Goal: Transaction & Acquisition: Book appointment/travel/reservation

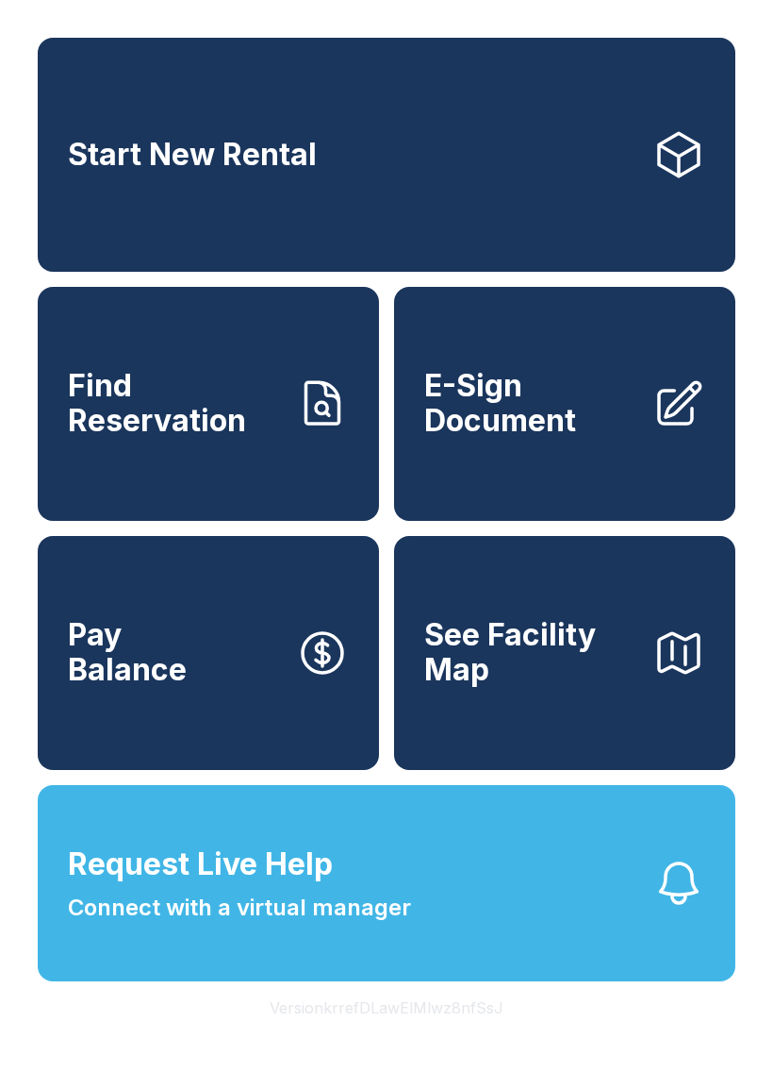
click at [338, 161] on link "Start New Rental" at bounding box center [387, 155] width 698 height 234
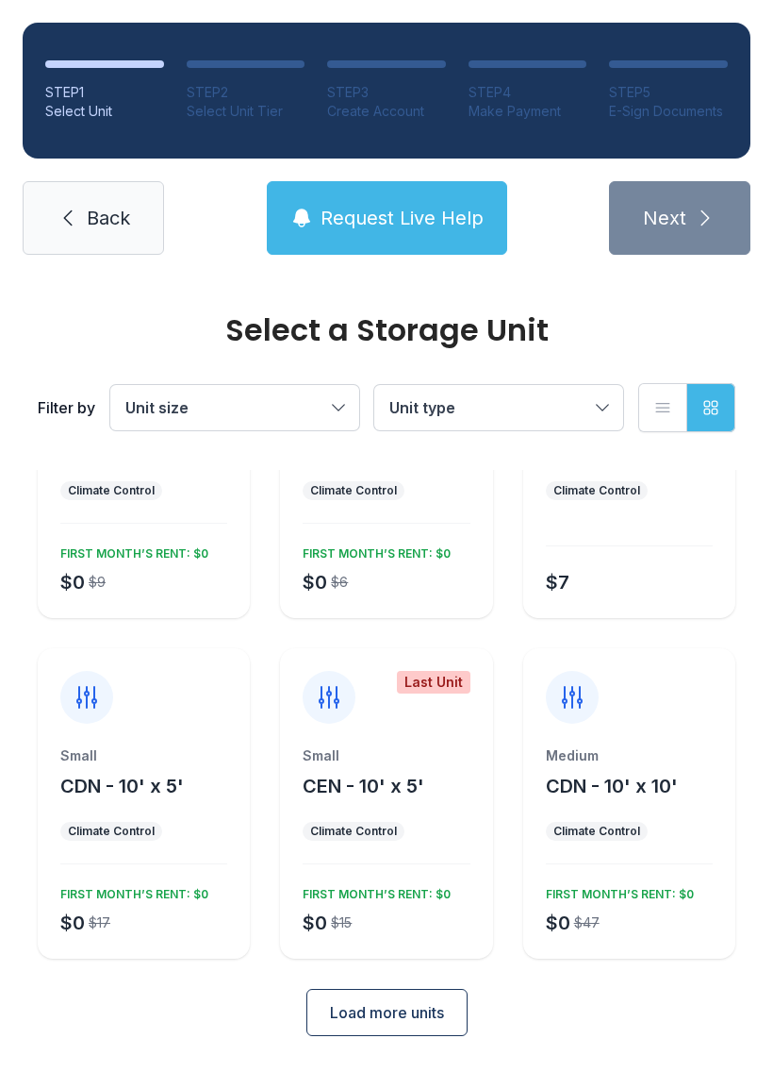
scroll to position [164, 0]
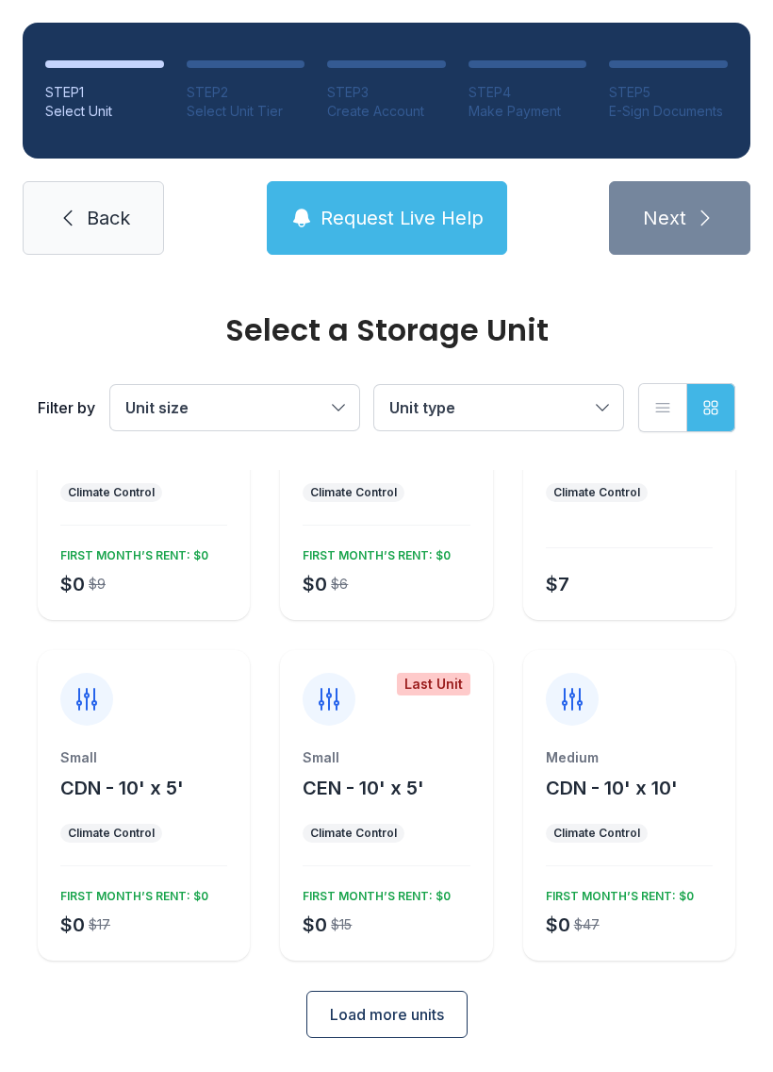
click at [386, 999] on button "Load more units" at bounding box center [387, 1013] width 161 height 47
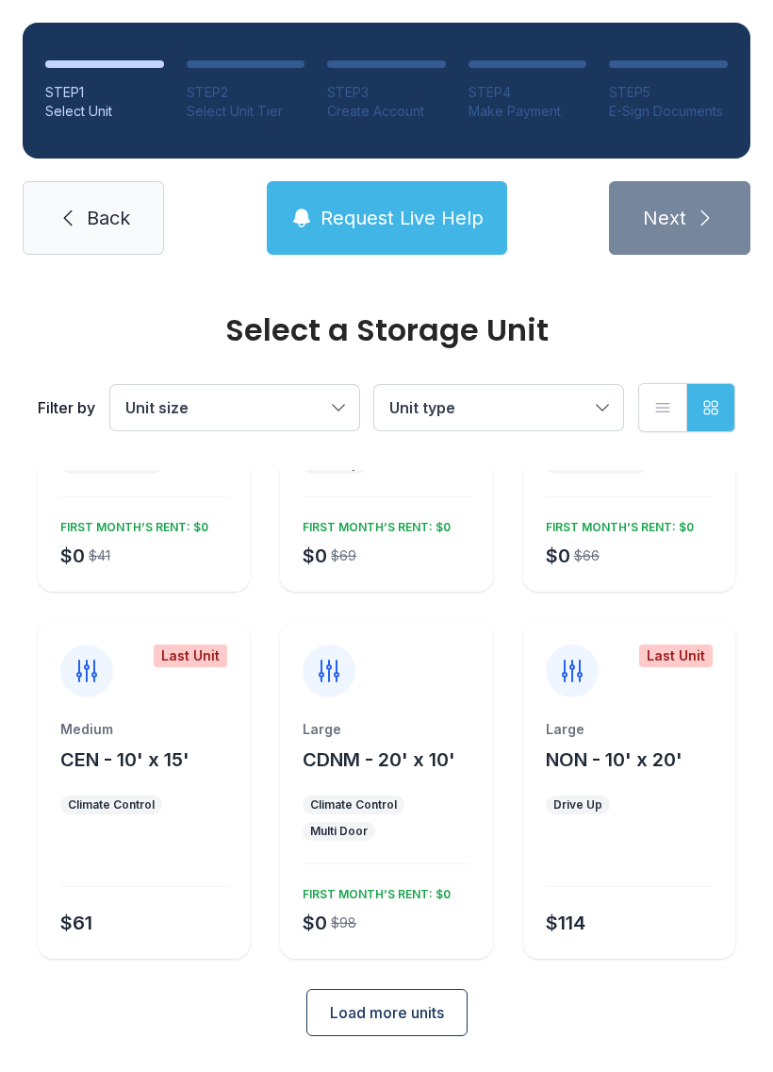
scroll to position [872, 0]
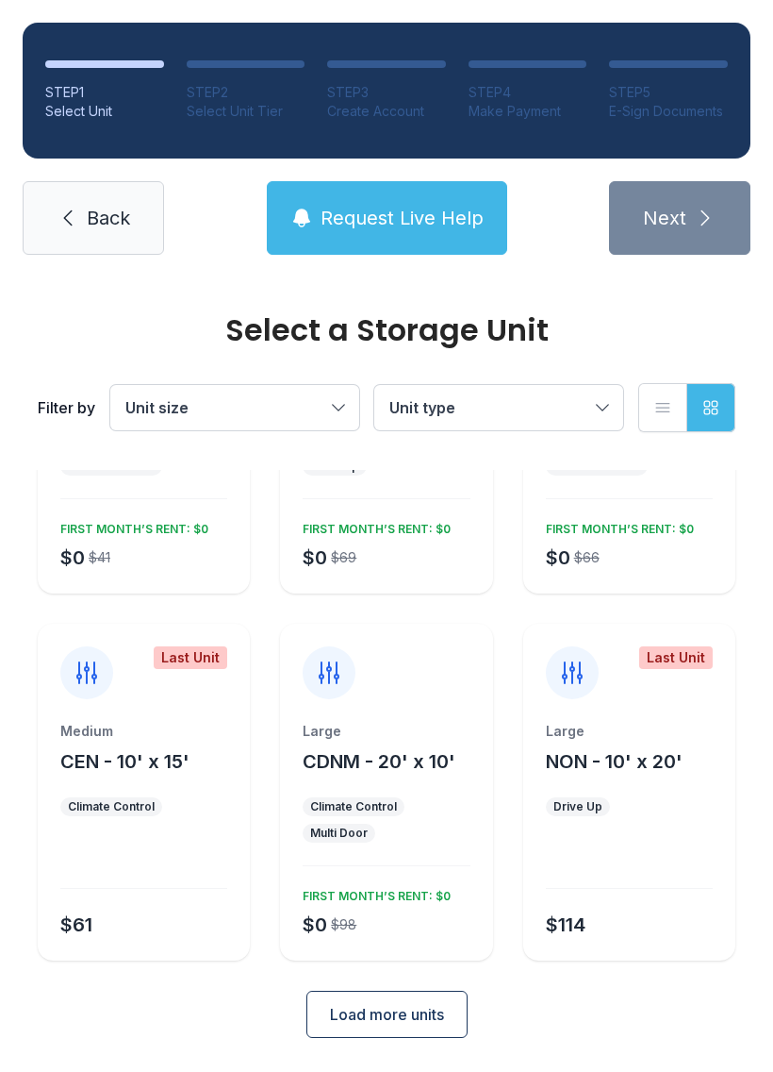
click at [391, 1000] on button "Load more units" at bounding box center [387, 1013] width 161 height 47
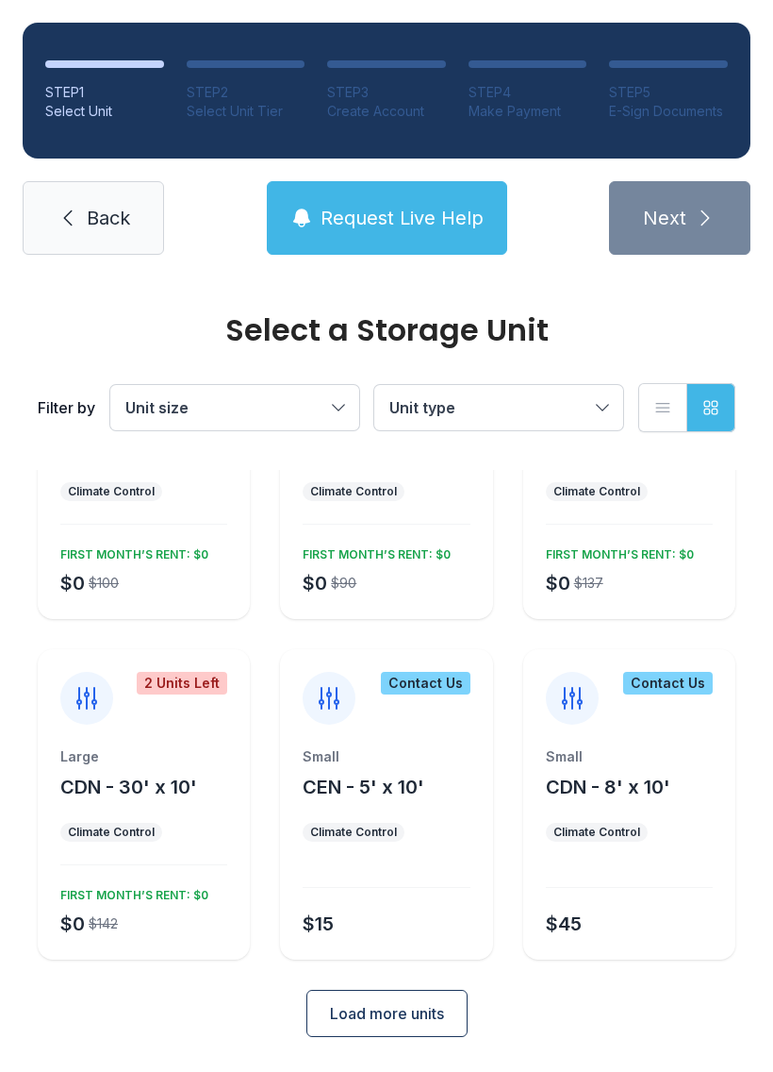
scroll to position [1553, 0]
click at [385, 1016] on span "Load more units" at bounding box center [387, 1014] width 114 height 23
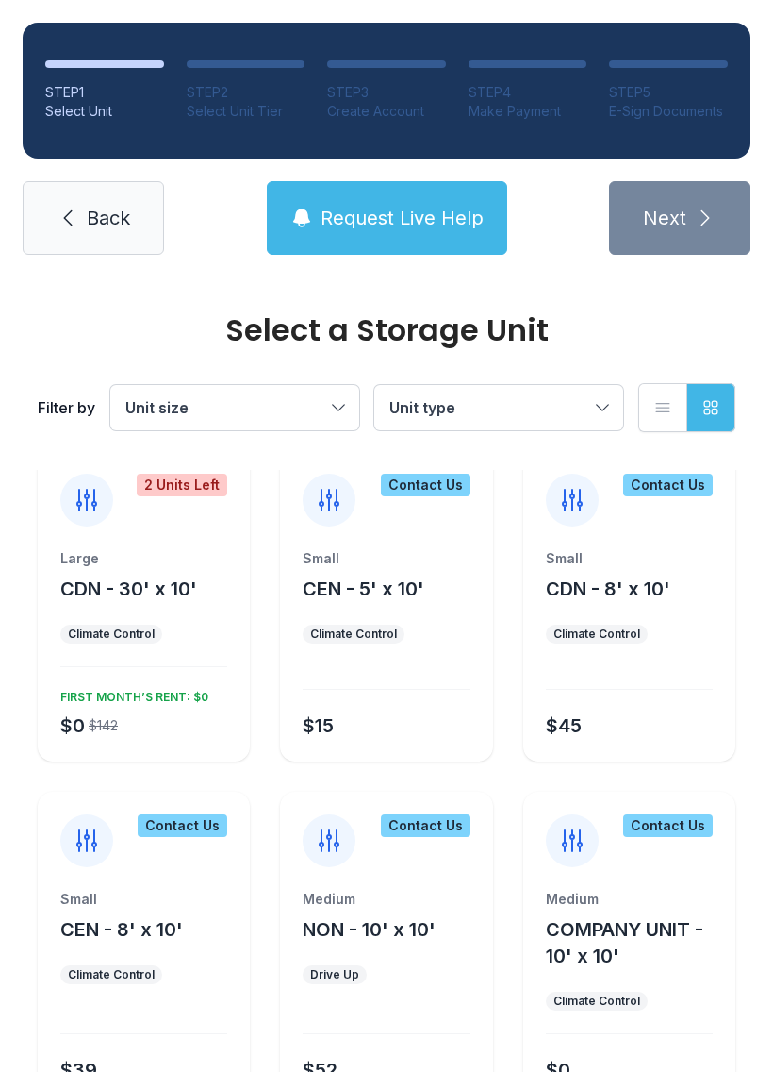
scroll to position [1746, 0]
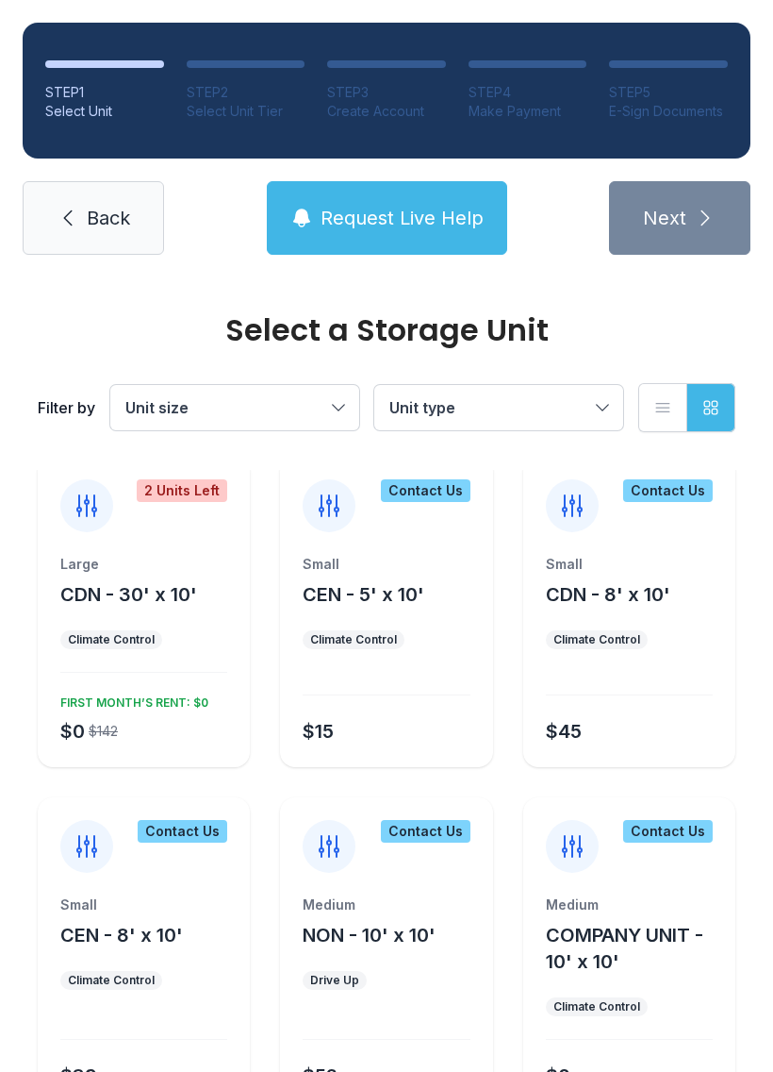
click at [130, 594] on span "CDN - 30' x 10'" at bounding box center [128, 594] width 137 height 23
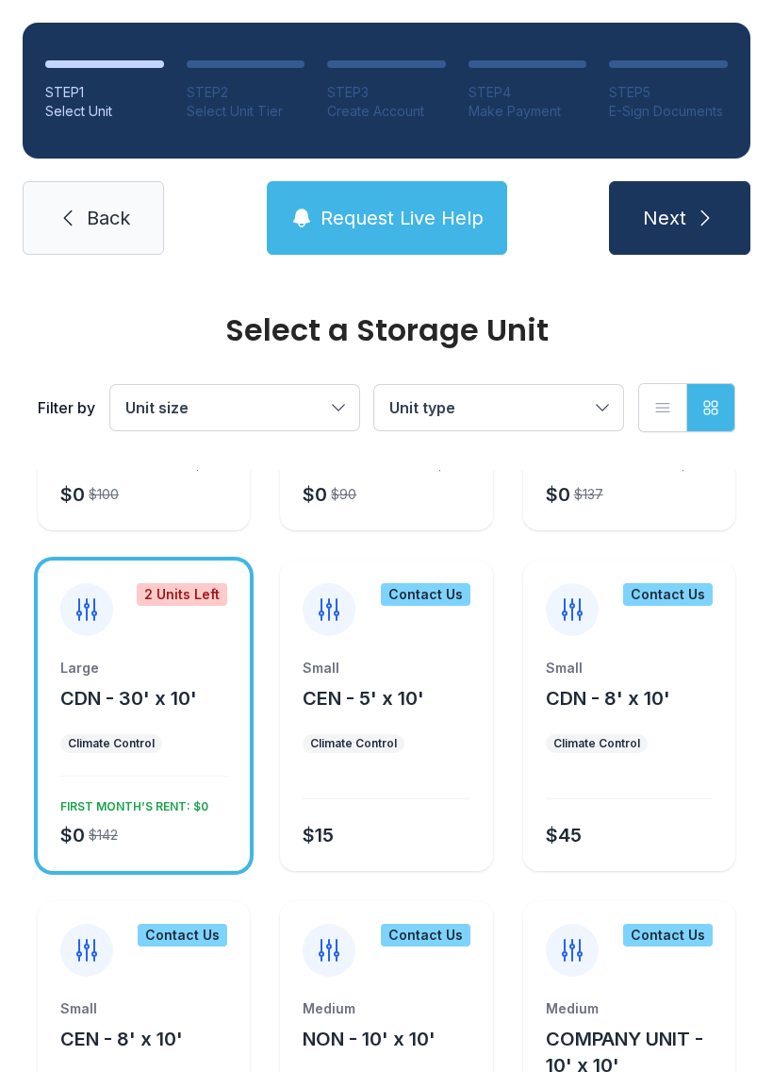
scroll to position [1641, 0]
click at [125, 797] on div "FIRST MONTH’S RENT: $0" at bounding box center [131, 803] width 156 height 23
click at [137, 818] on div "$0 $142 FIRST MONTH’S RENT: $0" at bounding box center [140, 820] width 174 height 57
click at [125, 800] on div "FIRST MONTH’S RENT: $0" at bounding box center [131, 803] width 156 height 23
click at [706, 192] on button "Next" at bounding box center [679, 218] width 141 height 74
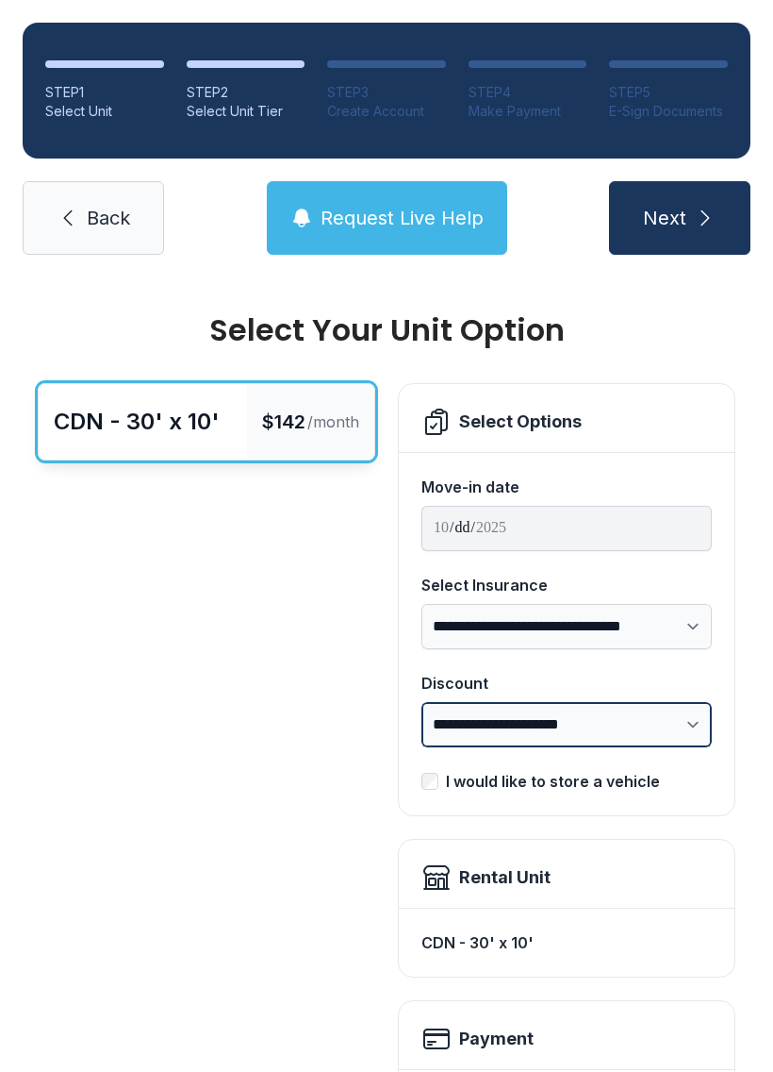
click at [665, 709] on select "**********" at bounding box center [567, 724] width 291 height 45
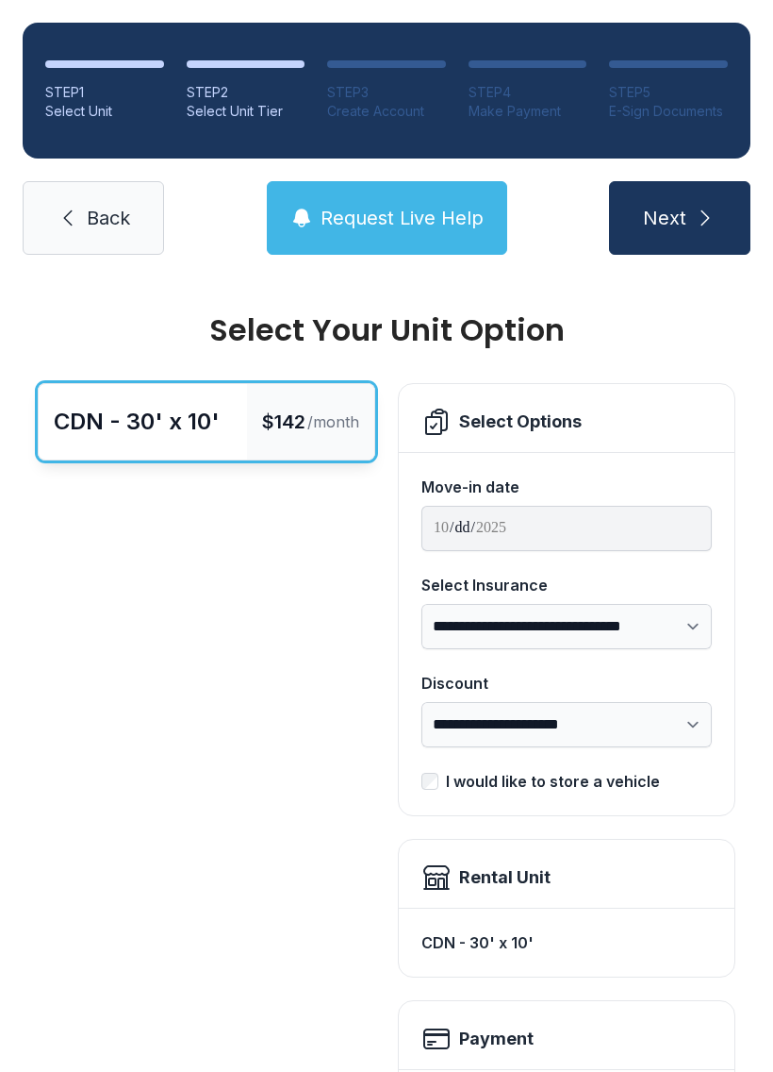
click at [516, 523] on input "**********" at bounding box center [567, 528] width 291 height 45
click at [552, 525] on input "**********" at bounding box center [567, 528] width 291 height 45
click at [481, 525] on input "**********" at bounding box center [567, 528] width 291 height 45
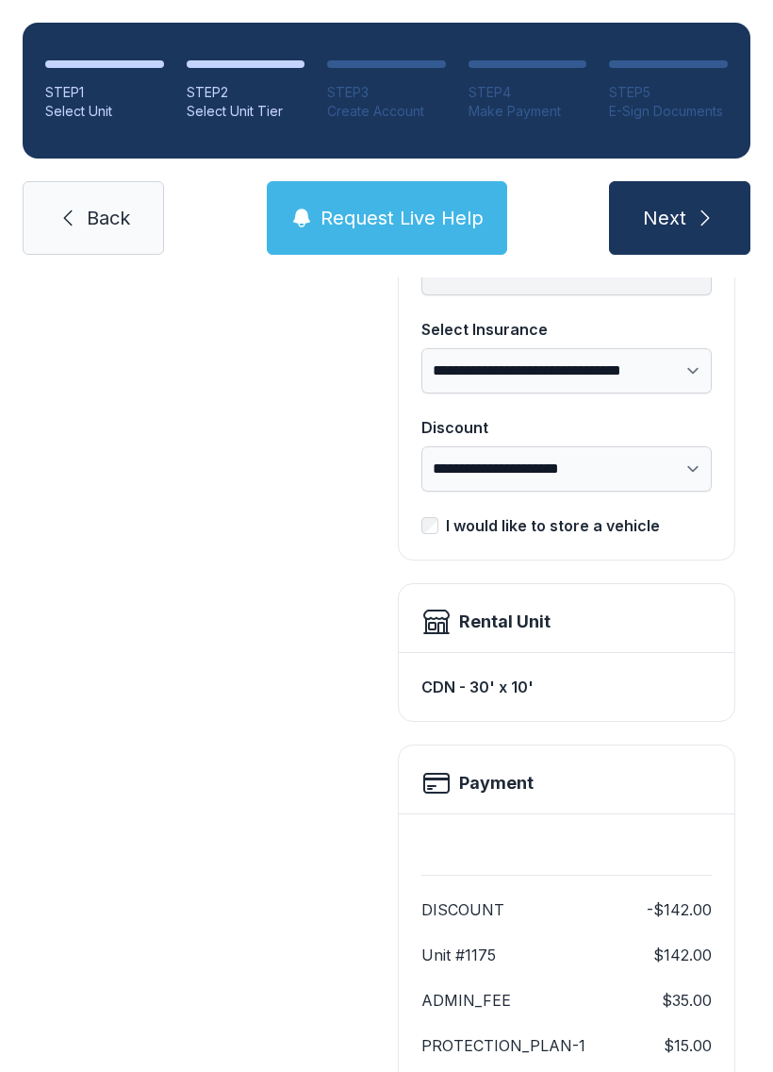
scroll to position [258, 0]
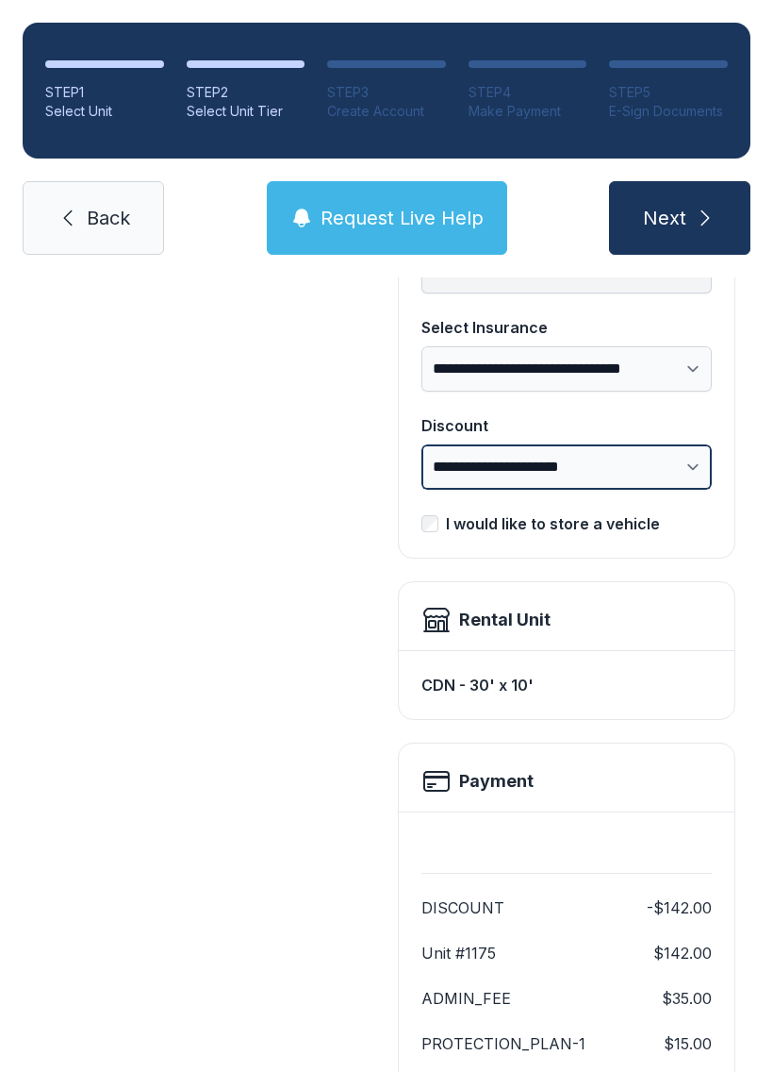
click at [690, 461] on select "**********" at bounding box center [567, 466] width 291 height 45
click at [429, 497] on div "**********" at bounding box center [567, 376] width 291 height 332
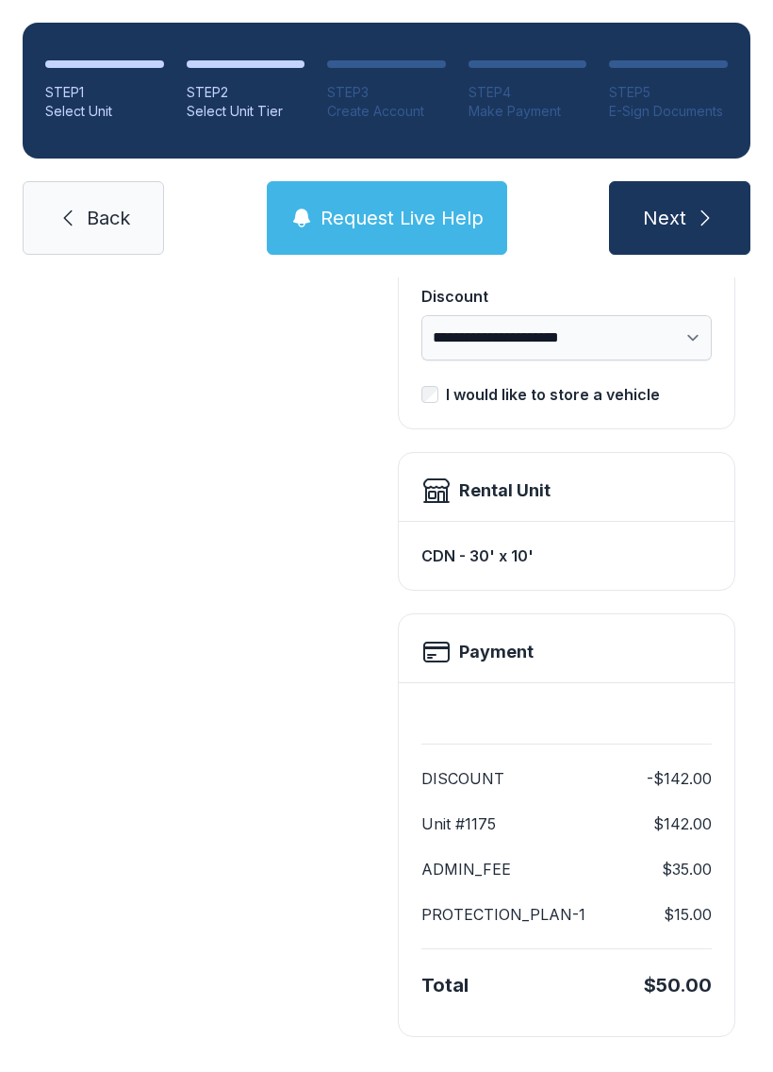
scroll to position [386, 0]
click at [450, 493] on icon at bounding box center [437, 491] width 30 height 30
click at [464, 661] on h2 "Payment" at bounding box center [496, 653] width 75 height 26
click at [684, 207] on span "Next" at bounding box center [664, 218] width 43 height 26
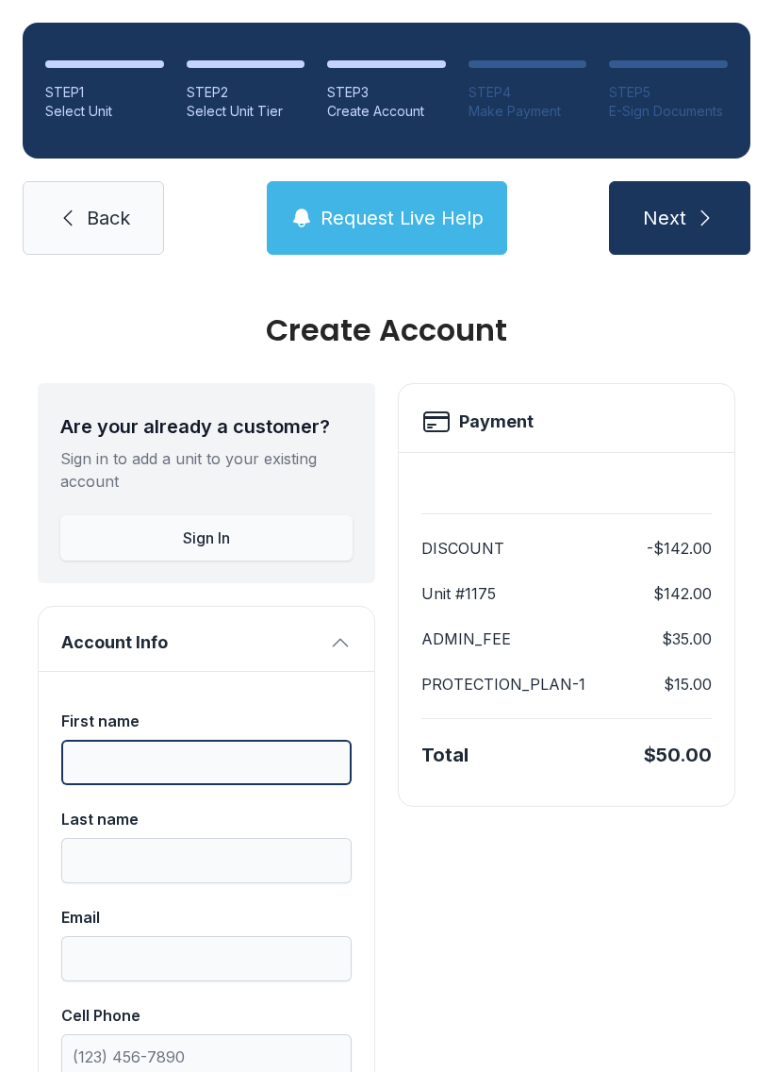
click at [163, 744] on input "First name" at bounding box center [206, 761] width 291 height 45
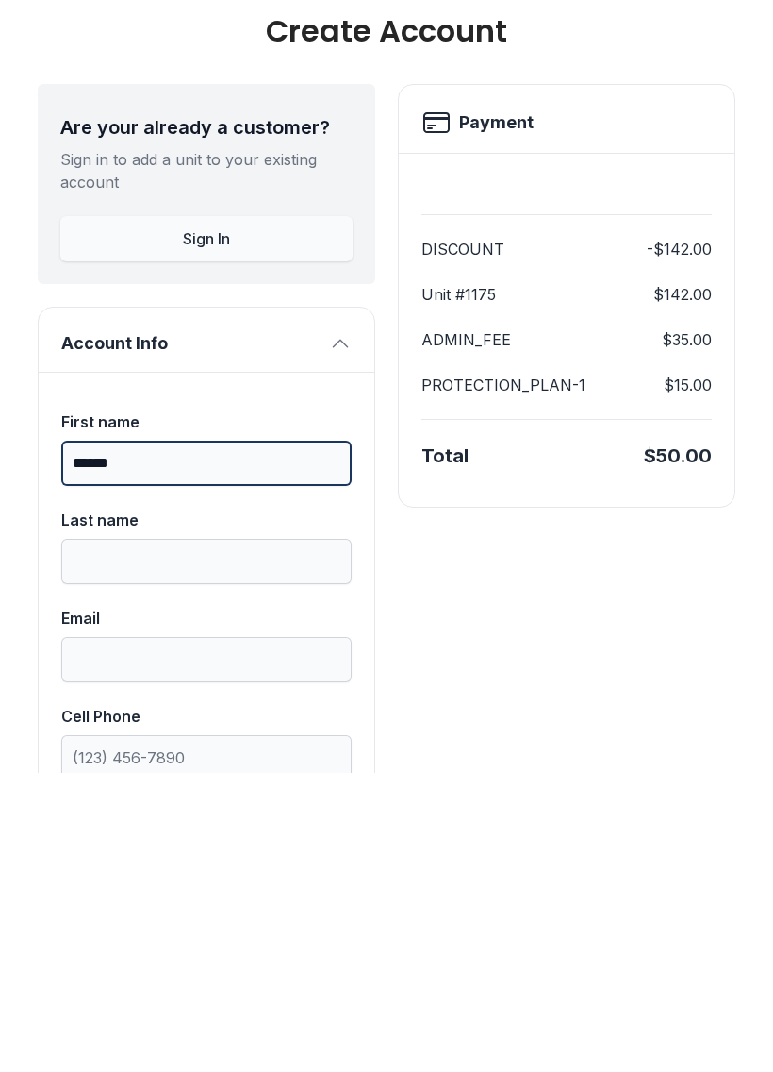
type input "*****"
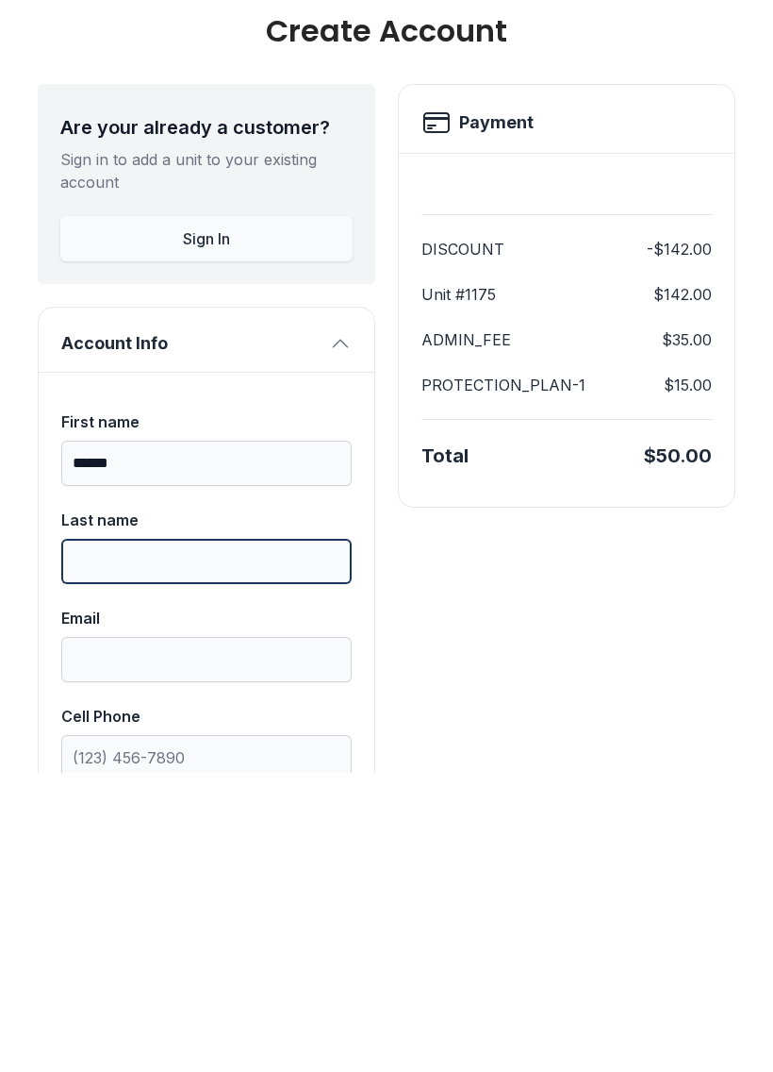
click at [105, 838] on input "Last name" at bounding box center [206, 860] width 291 height 45
type input "***"
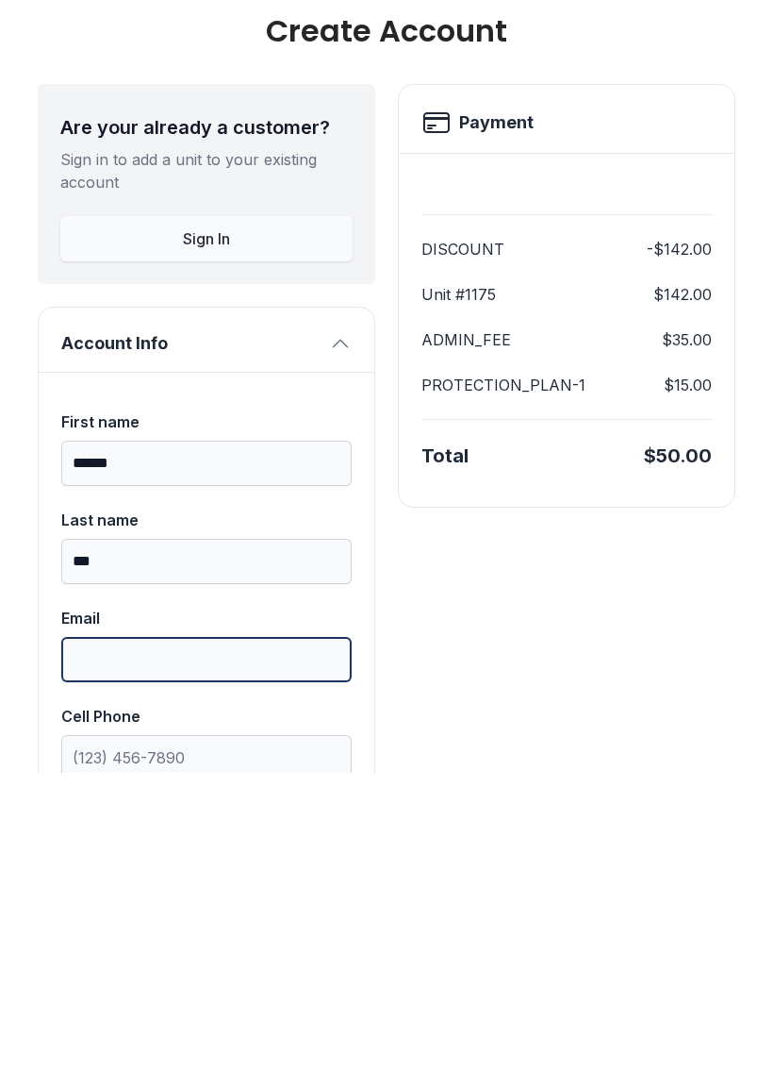
click at [116, 936] on input "Email" at bounding box center [206, 958] width 291 height 45
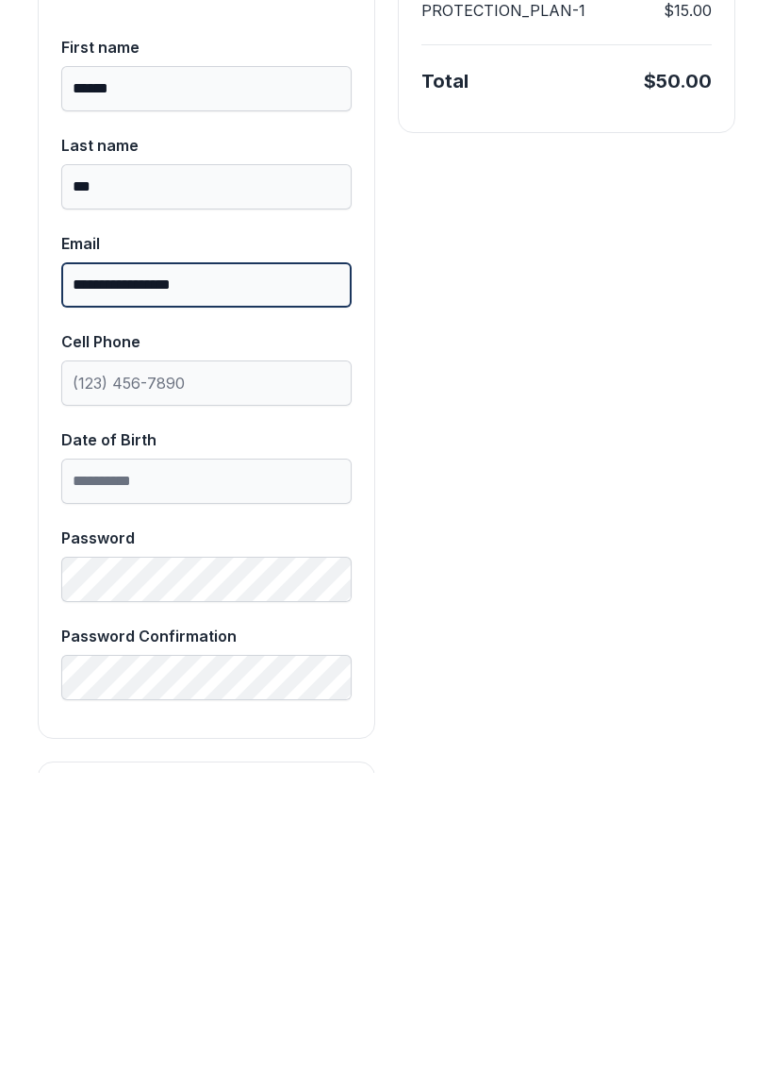
scroll to position [375, 0]
type input "**********"
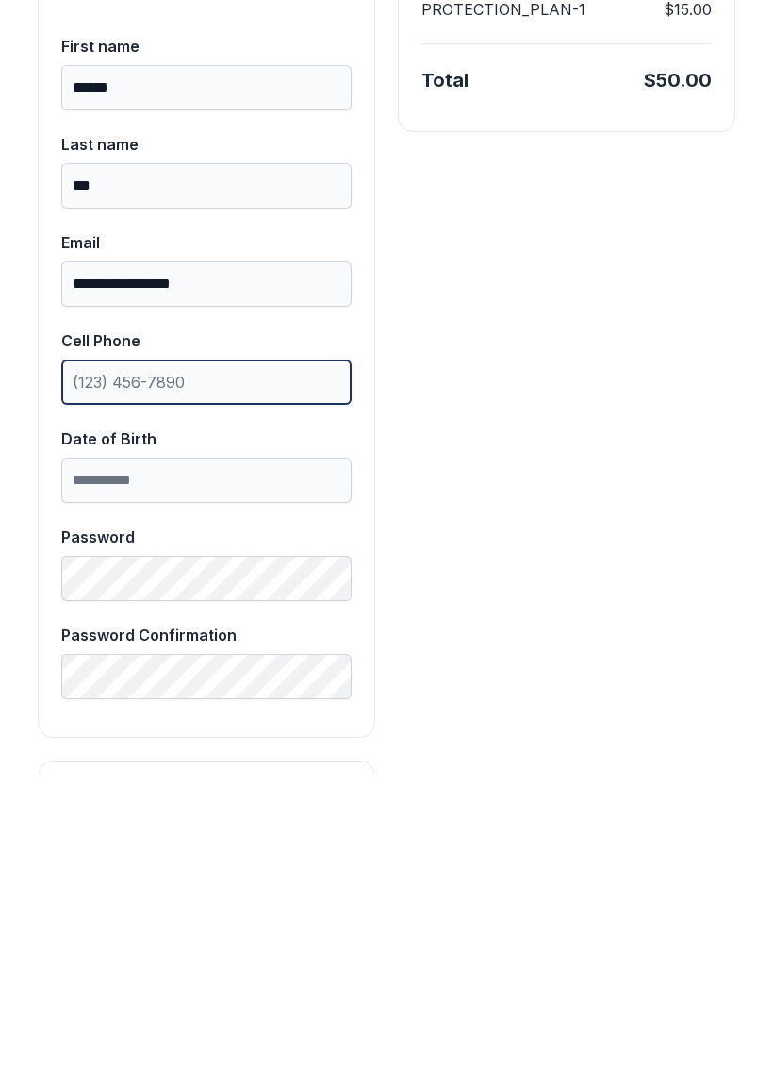
click at [213, 658] on input "Cell Phone" at bounding box center [206, 680] width 291 height 45
type input "[PHONE_NUMBER]"
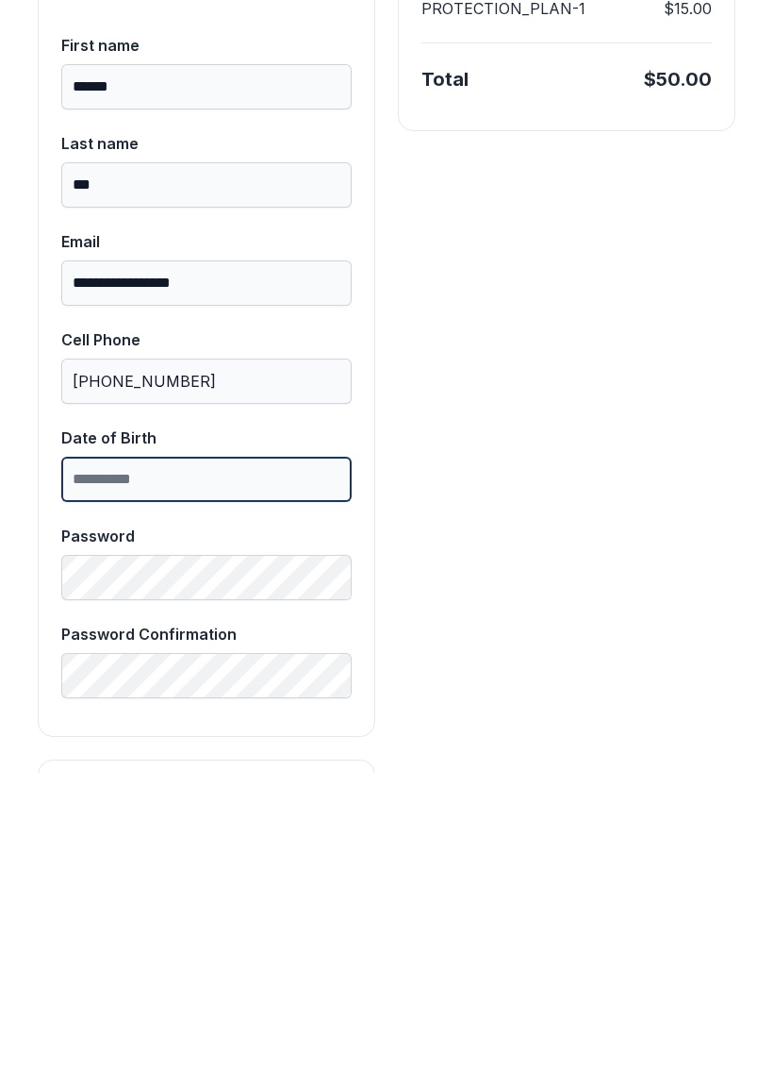
click at [263, 756] on input "Date of Birth" at bounding box center [206, 778] width 291 height 45
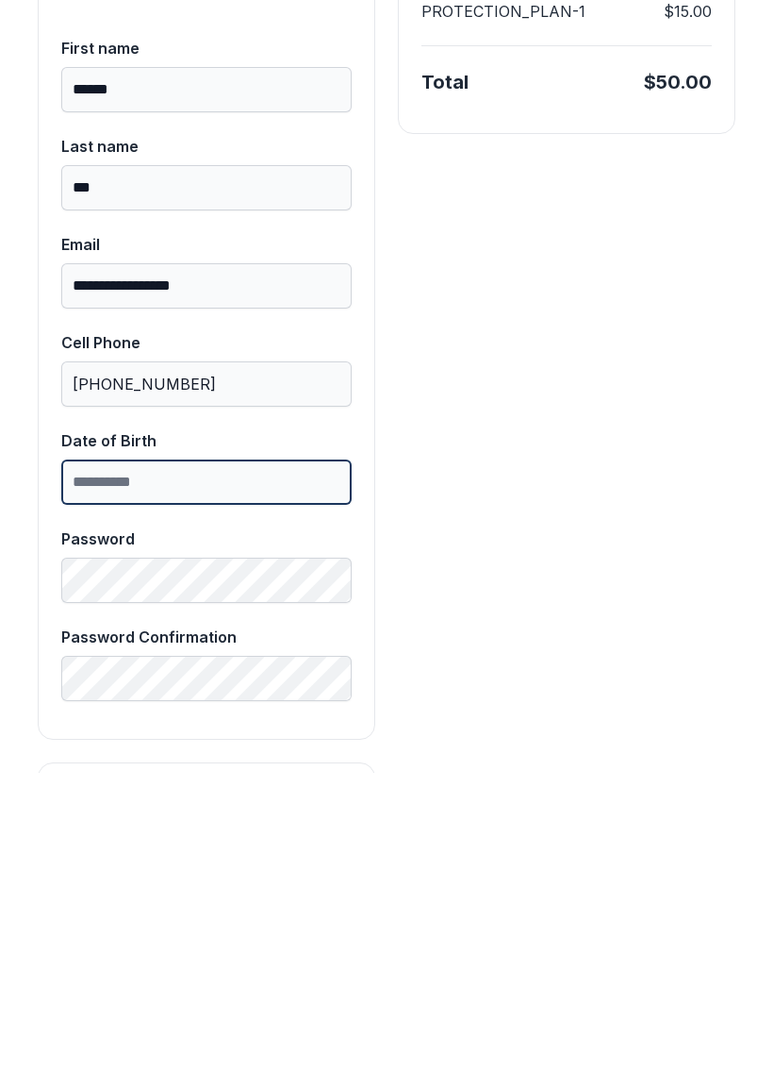
scroll to position [381, 0]
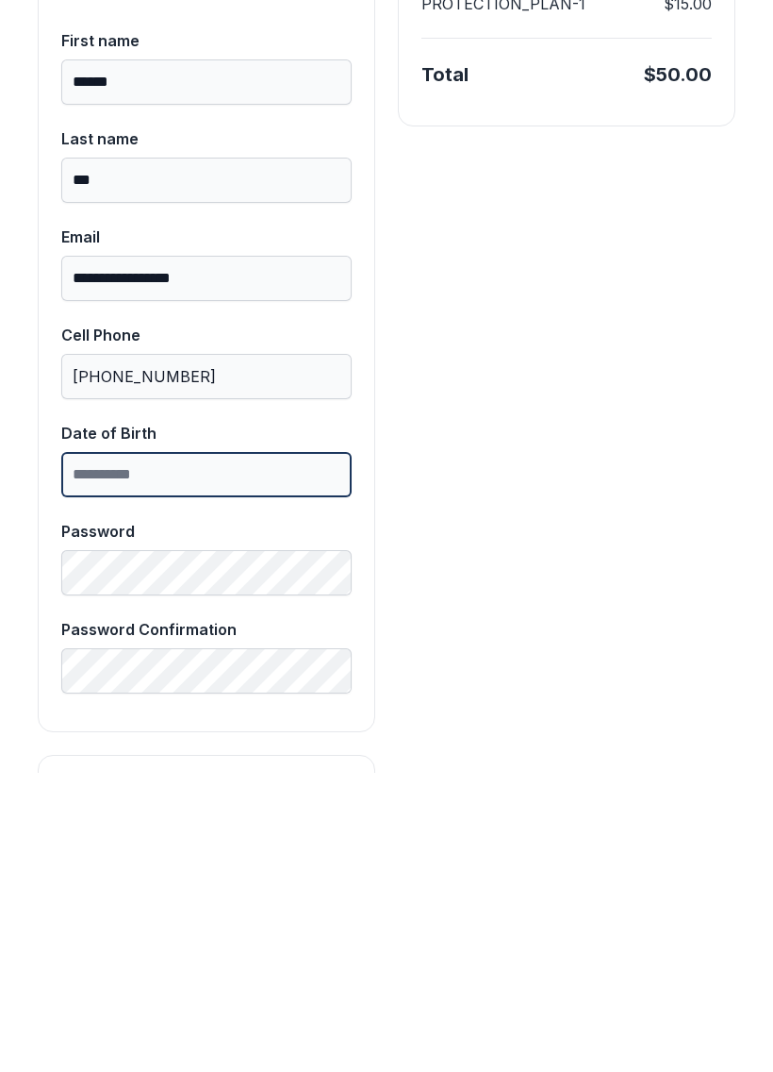
click at [221, 751] on input "Date of Birth" at bounding box center [206, 773] width 291 height 45
type input "**********"
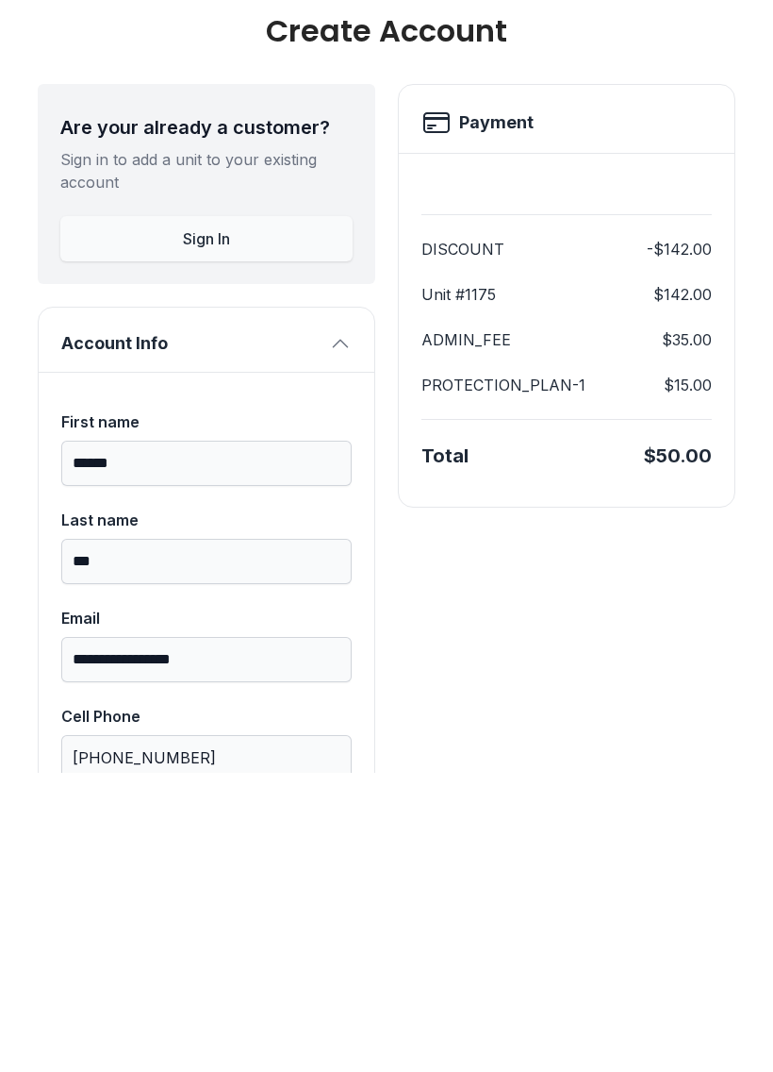
scroll to position [0, 0]
click at [112, 413] on div "Are your already a customer?" at bounding box center [206, 426] width 292 height 26
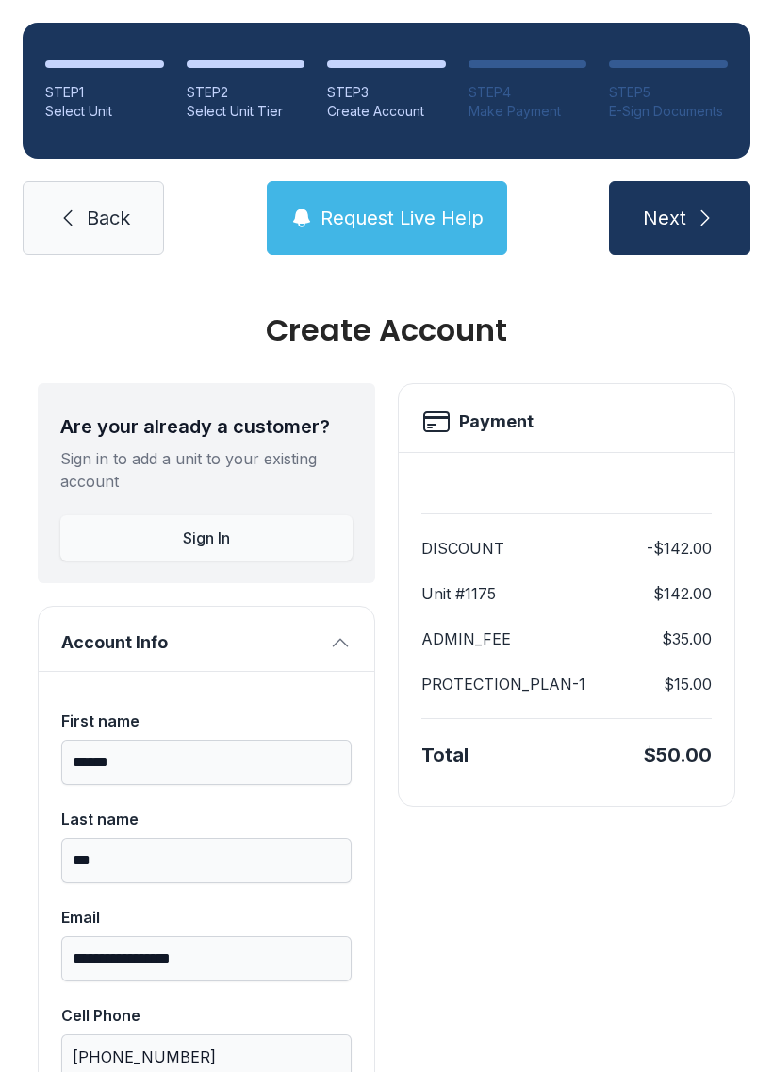
click at [81, 181] on link "Back" at bounding box center [93, 218] width 141 height 74
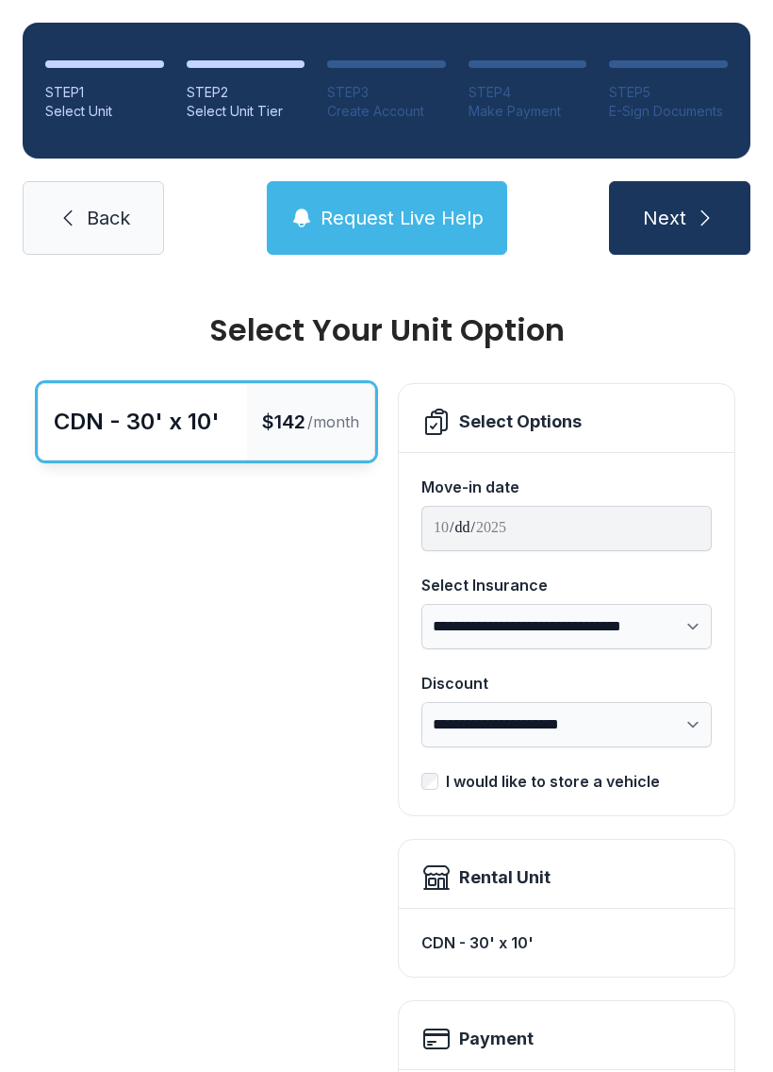
click at [109, 212] on span "Back" at bounding box center [108, 218] width 43 height 26
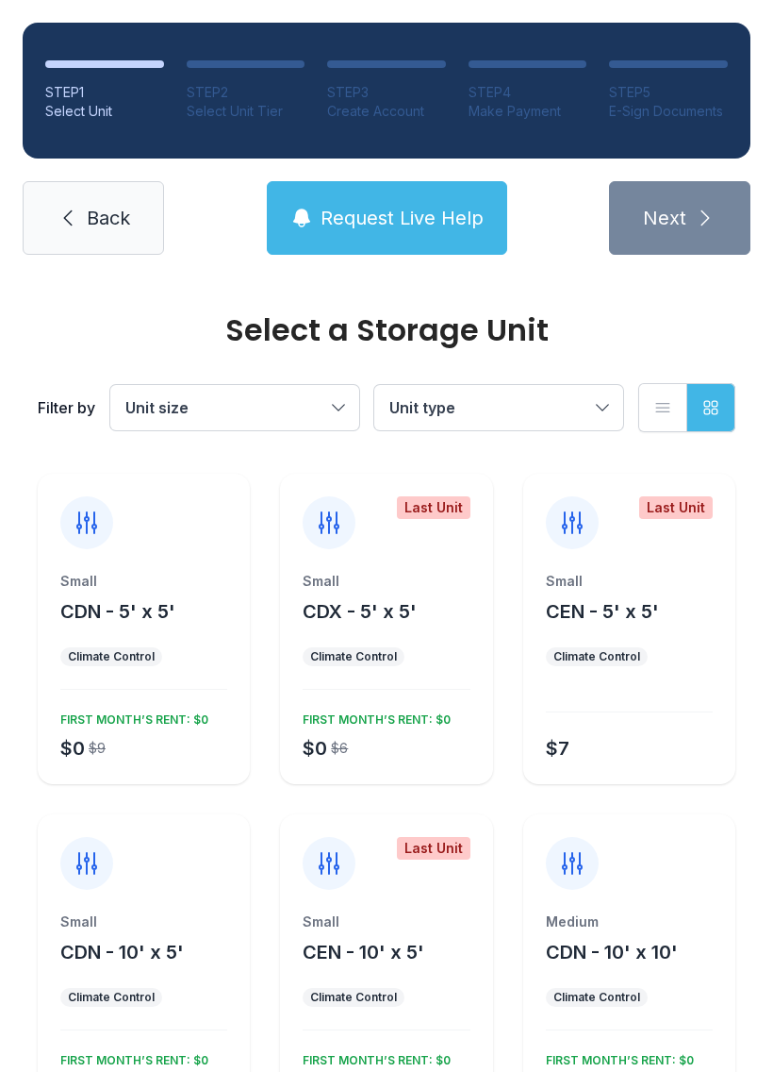
click at [89, 216] on span "Back" at bounding box center [108, 218] width 43 height 26
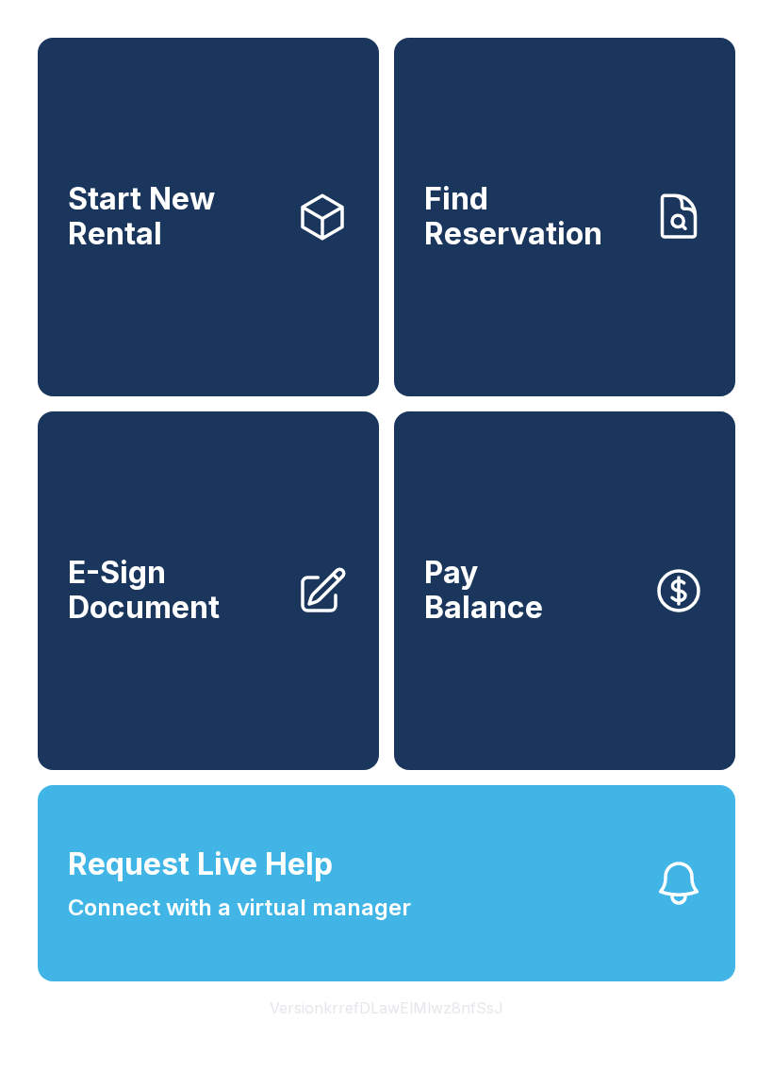
click at [88, 215] on link "Start New Rental" at bounding box center [208, 217] width 341 height 358
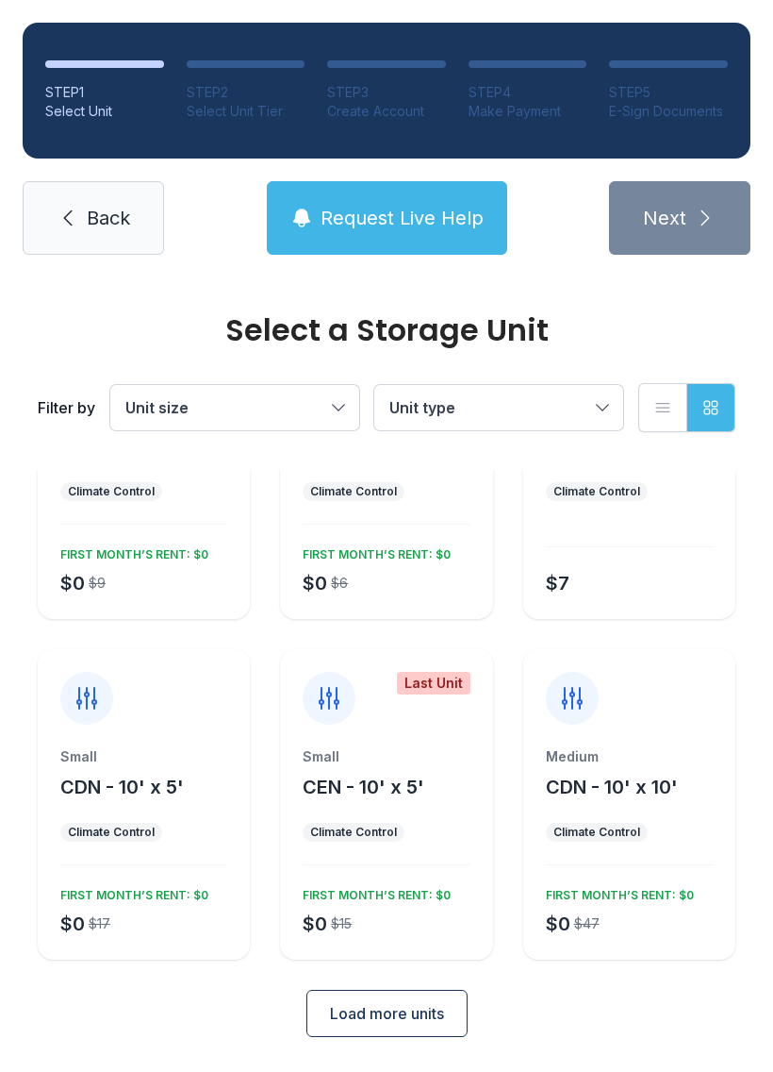
scroll to position [164, 0]
click at [419, 999] on button "Load more units" at bounding box center [387, 1013] width 161 height 47
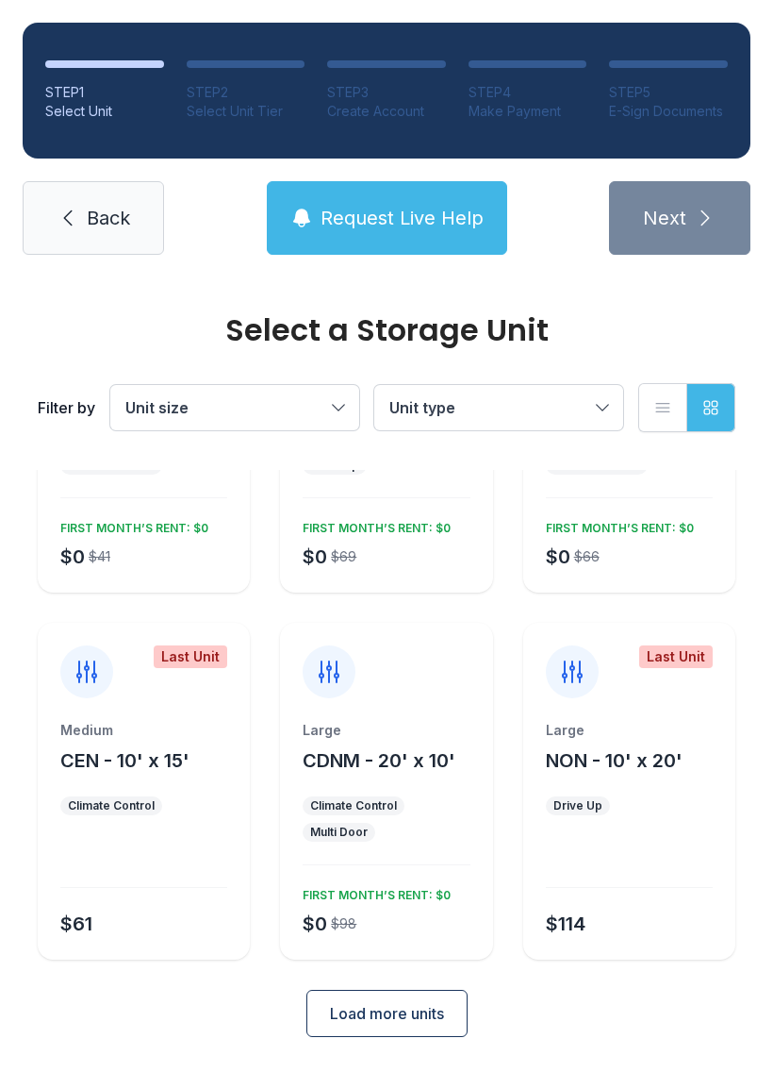
scroll to position [872, 0]
click at [678, 213] on span "Next" at bounding box center [664, 218] width 43 height 26
click at [683, 215] on span "Next" at bounding box center [664, 218] width 43 height 26
click at [708, 218] on icon "submit" at bounding box center [706, 217] width 8 height 15
click at [426, 1017] on span "Load more units" at bounding box center [387, 1014] width 114 height 23
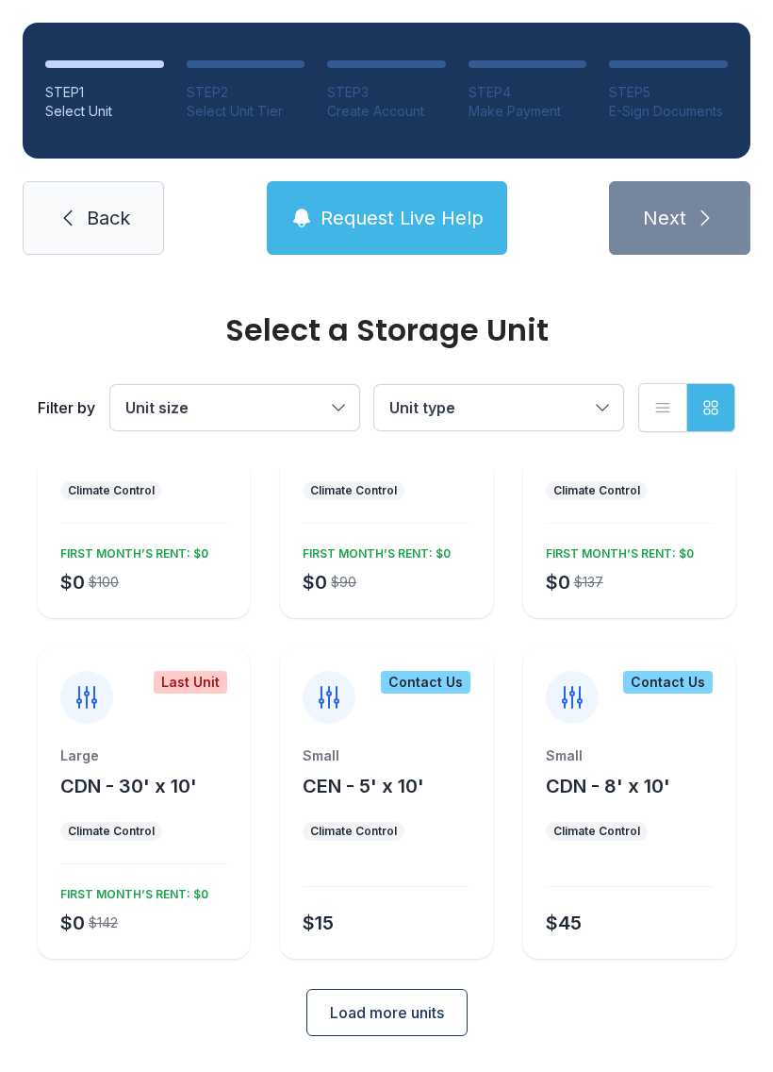
scroll to position [1553, 0]
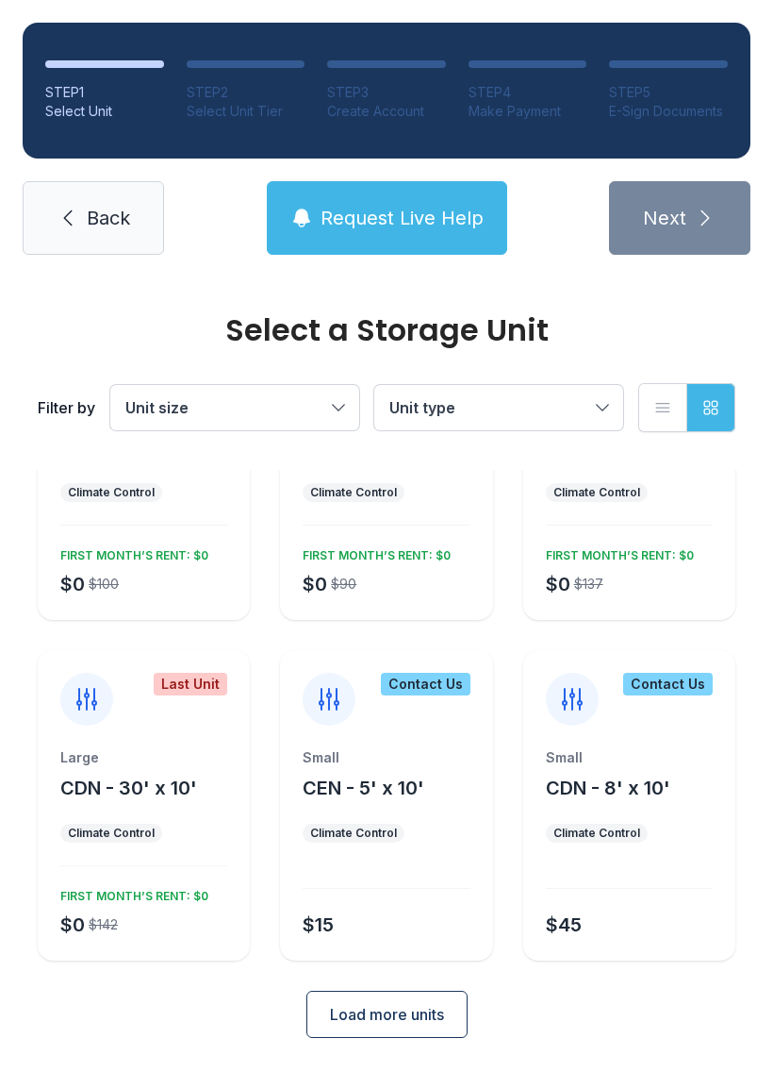
click at [158, 790] on span "CDN - 30' x 10'" at bounding box center [128, 787] width 137 height 23
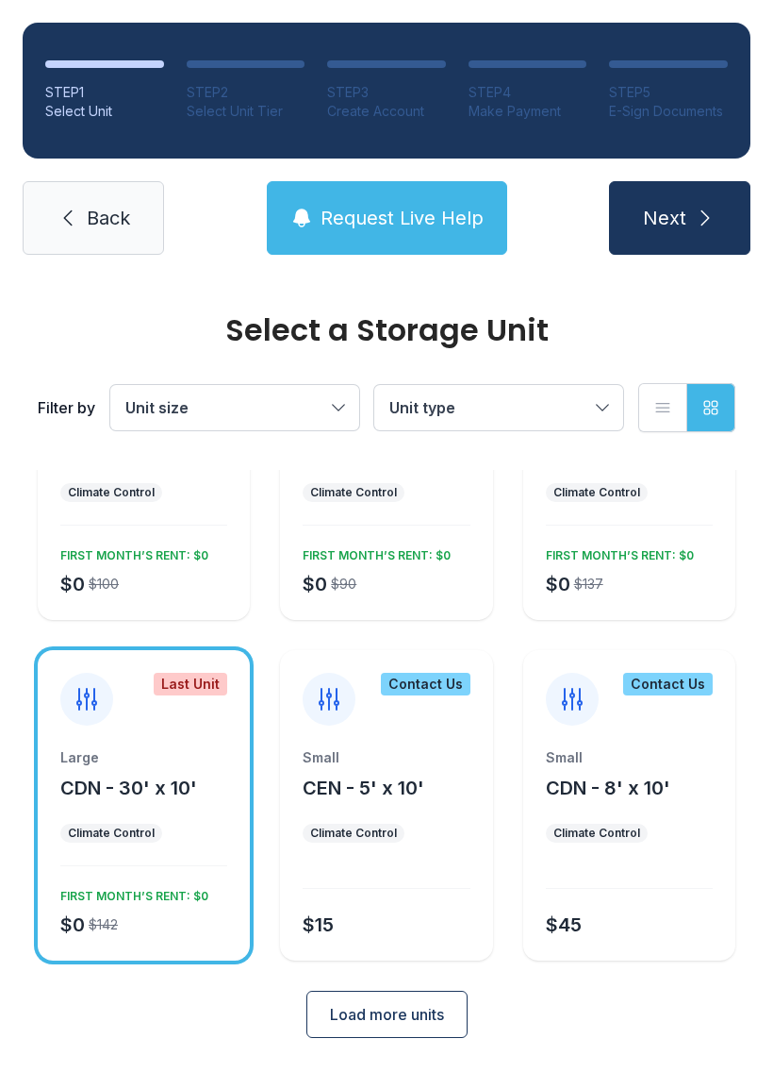
click at [736, 223] on button "Next" at bounding box center [679, 218] width 141 height 74
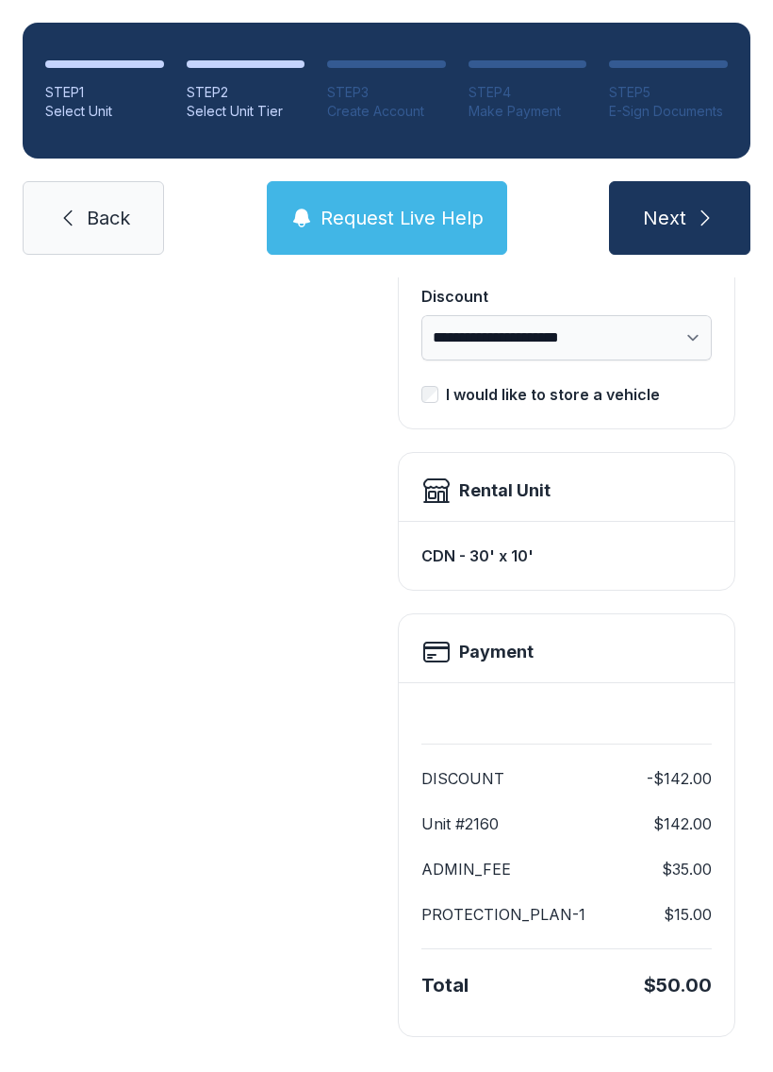
scroll to position [386, 0]
click at [701, 206] on button "Next" at bounding box center [679, 218] width 141 height 74
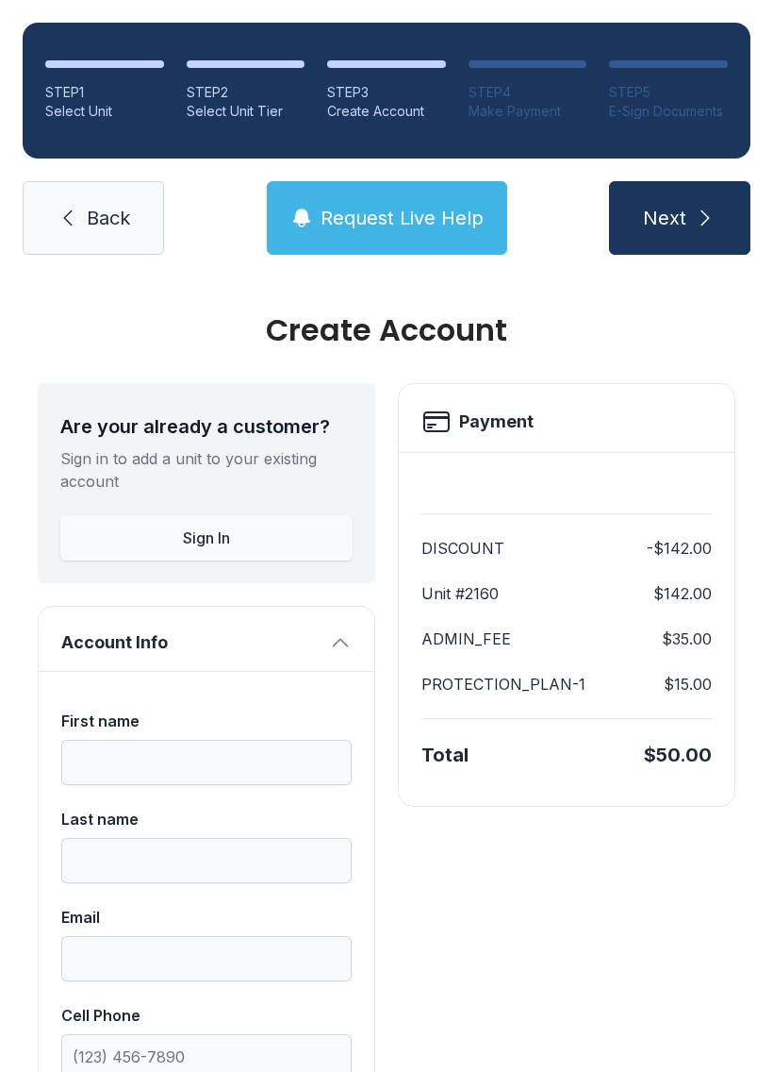
click at [670, 217] on span "Next" at bounding box center [664, 218] width 43 height 26
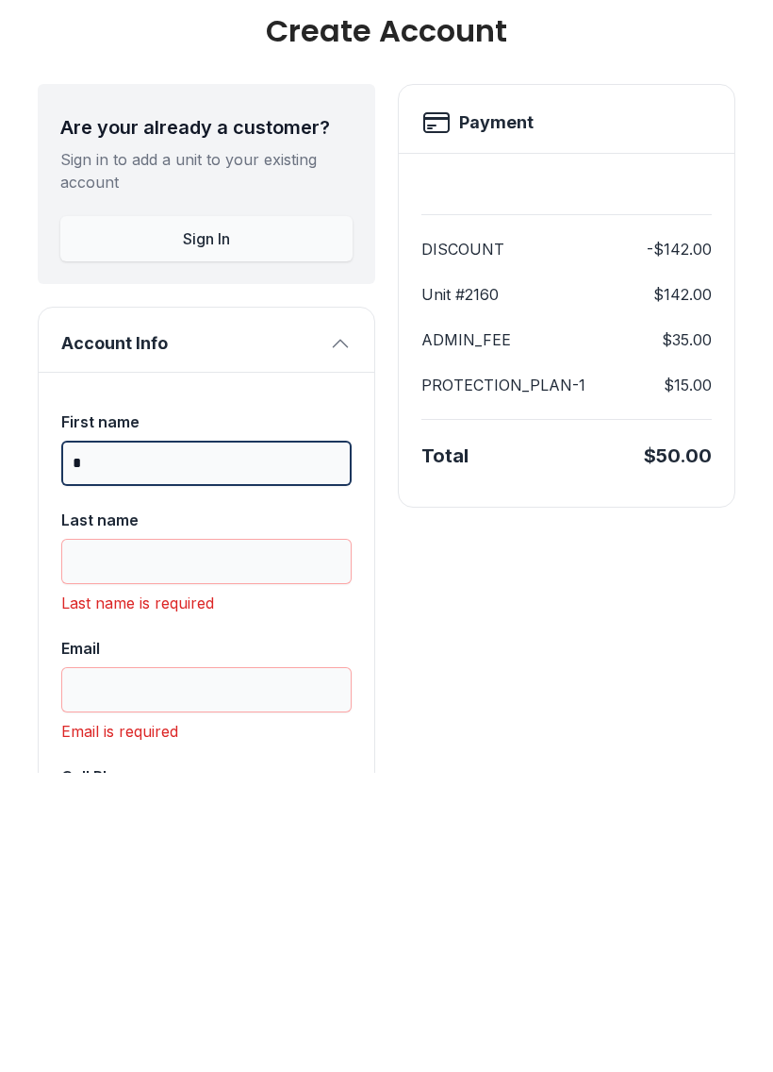
type input "*"
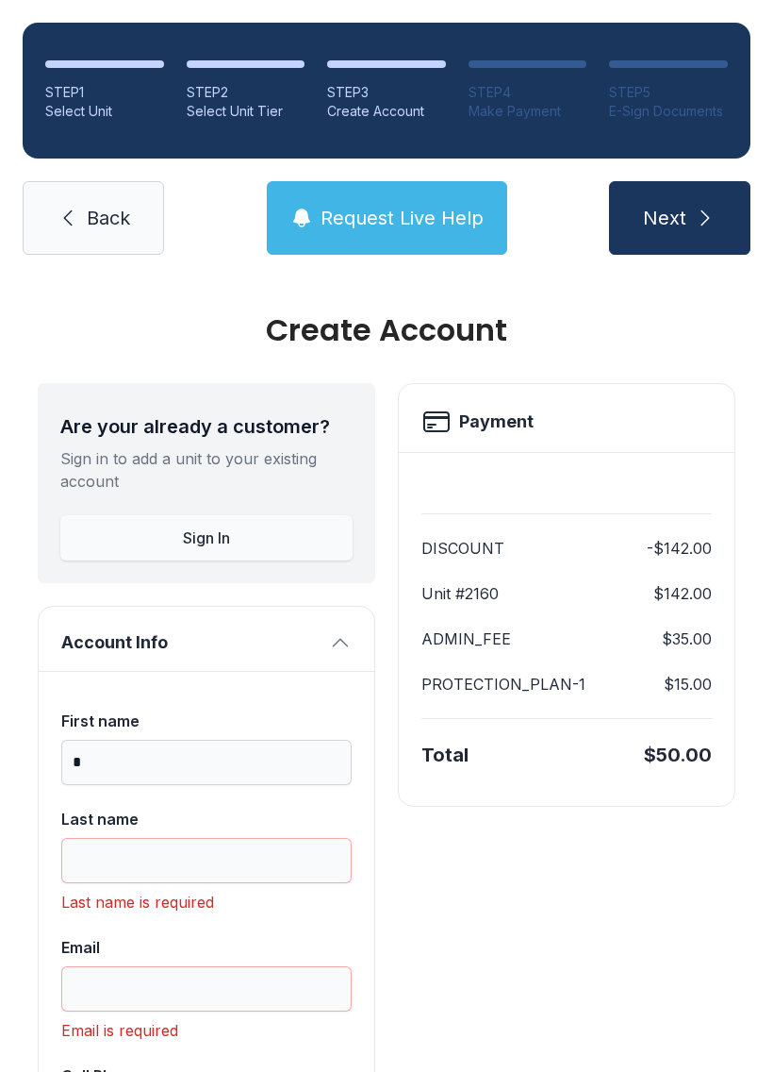
click at [31, 23] on ol "STEP 1 Select Unit STEP 2 Select Unit Tier STEP 3 Create Account STEP 4 Make Pa…" at bounding box center [387, 91] width 728 height 136
